Goal: Navigation & Orientation: Go to known website

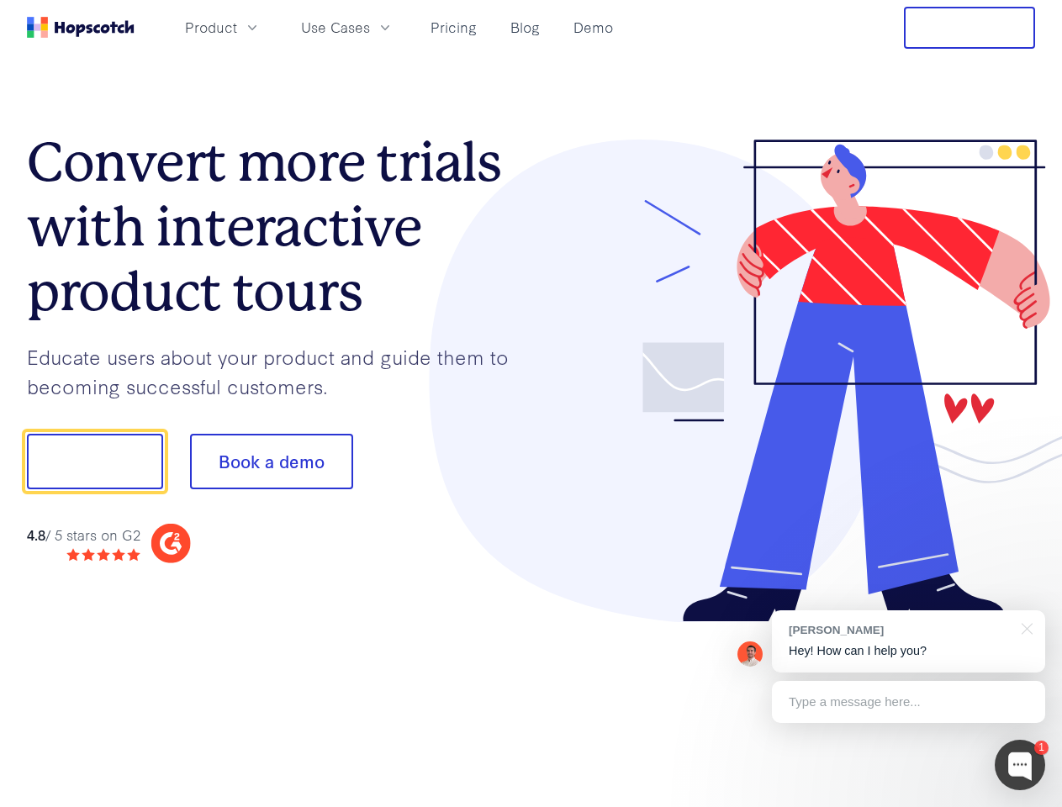
click at [532, 404] on div at bounding box center [784, 382] width 505 height 484
click at [237, 27] on span "Product" at bounding box center [211, 27] width 52 height 21
click at [370, 27] on span "Use Cases" at bounding box center [335, 27] width 69 height 21
click at [970, 28] on button "Free Trial" at bounding box center [969, 28] width 131 height 42
click at [94, 462] on button "Show me!" at bounding box center [95, 462] width 136 height 56
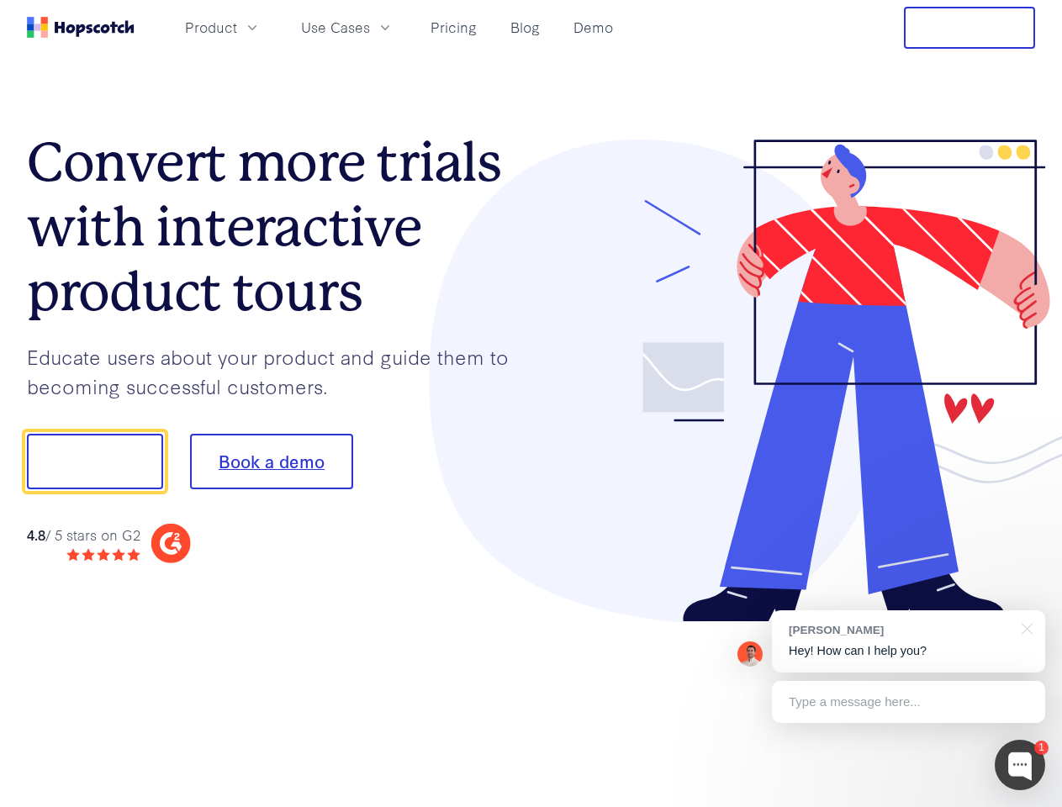
click at [271, 462] on button "Book a demo" at bounding box center [271, 462] width 163 height 56
click at [1020, 765] on div at bounding box center [1020, 765] width 50 height 50
click at [908, 642] on div "[PERSON_NAME] Hey! How can I help you?" at bounding box center [908, 642] width 273 height 62
click at [1024, 807] on div "1 [PERSON_NAME] Hey! How can I help you? Type a message here... Free live chat …" at bounding box center [531, 807] width 1062 height 0
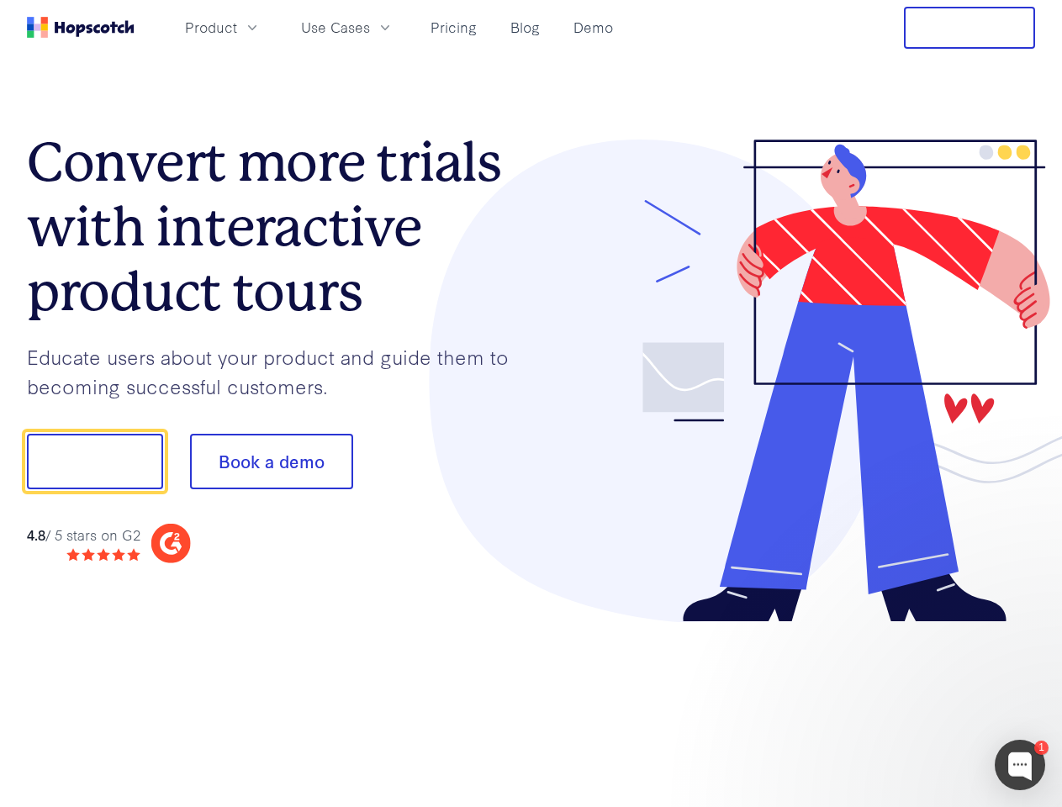
click at [908, 702] on div at bounding box center [887, 459] width 315 height 561
